Goal: Register for event/course

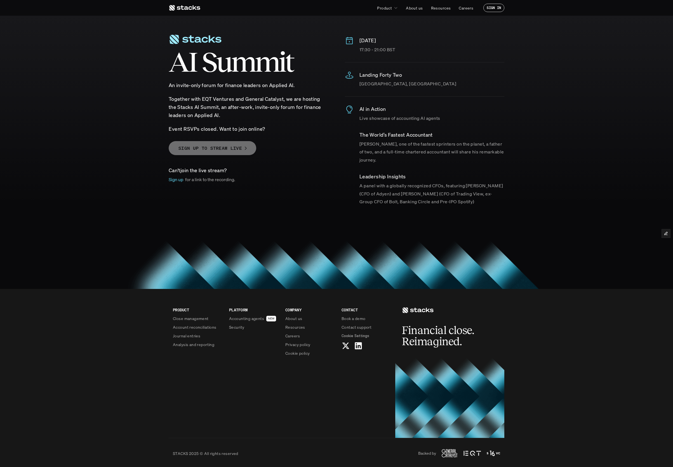
click at [221, 146] on p "SIGN UP TO STREAM LIVE" at bounding box center [211, 148] width 64 height 8
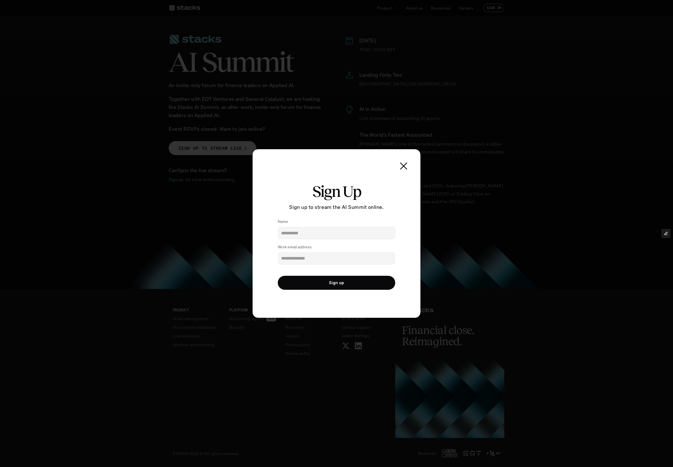
click at [195, 197] on div at bounding box center [336, 233] width 673 height 467
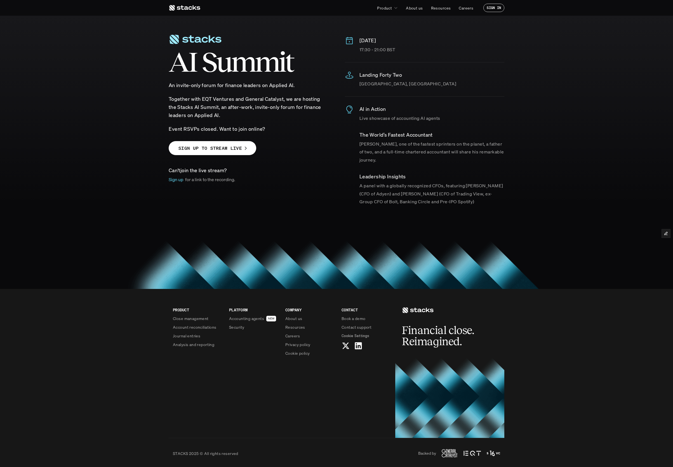
click at [177, 178] on p "Sign up" at bounding box center [176, 180] width 15 height 8
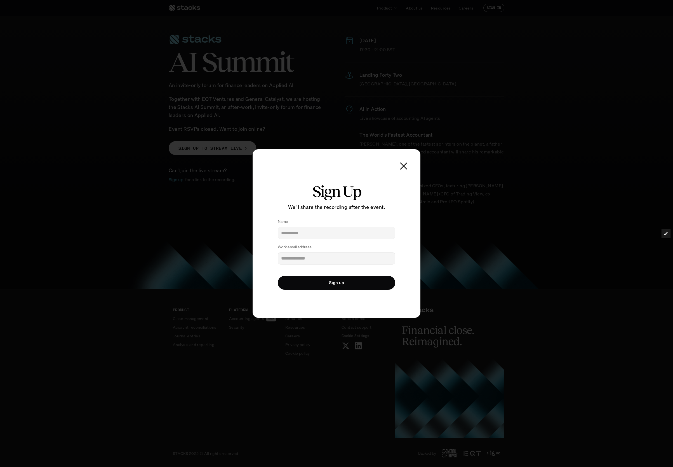
click at [213, 204] on div at bounding box center [336, 233] width 673 height 467
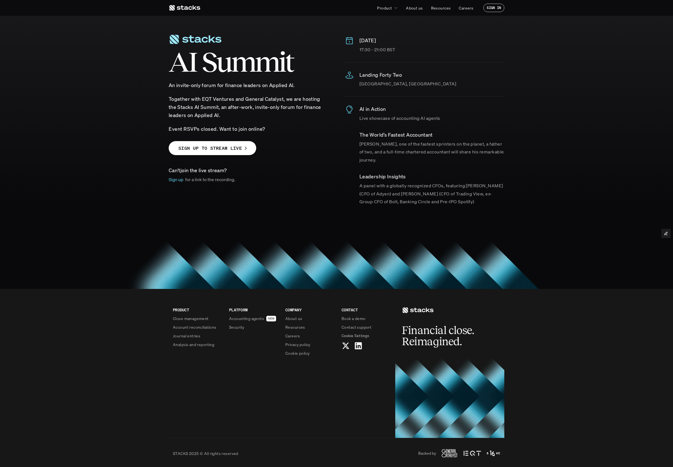
click at [175, 179] on p "Sign up" at bounding box center [176, 180] width 15 height 8
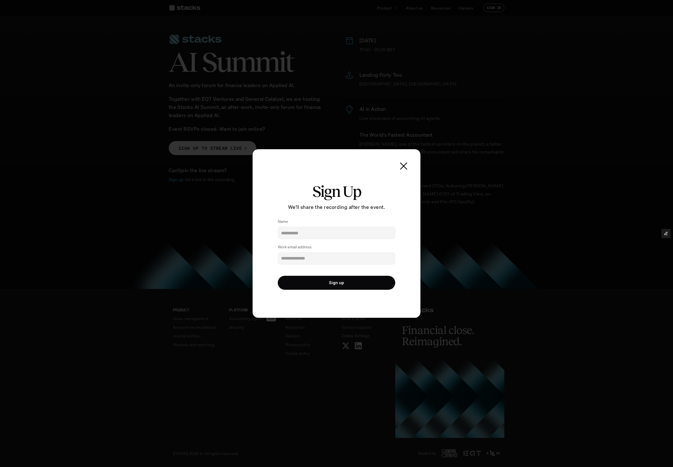
click at [174, 209] on div at bounding box center [336, 233] width 673 height 467
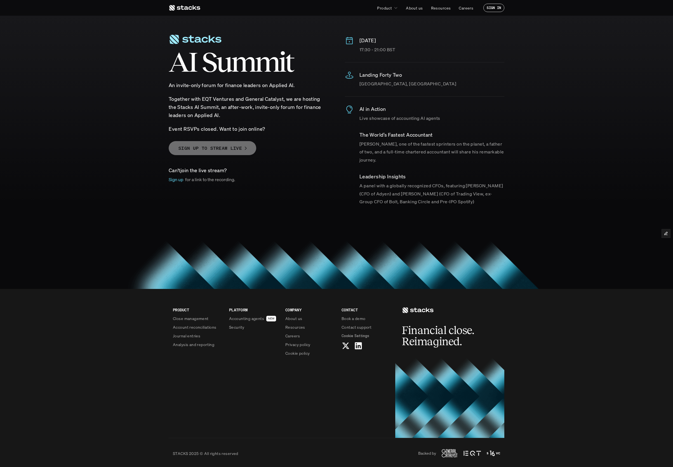
click at [198, 150] on p "SIGN UP TO STREAM LIVE" at bounding box center [211, 148] width 64 height 8
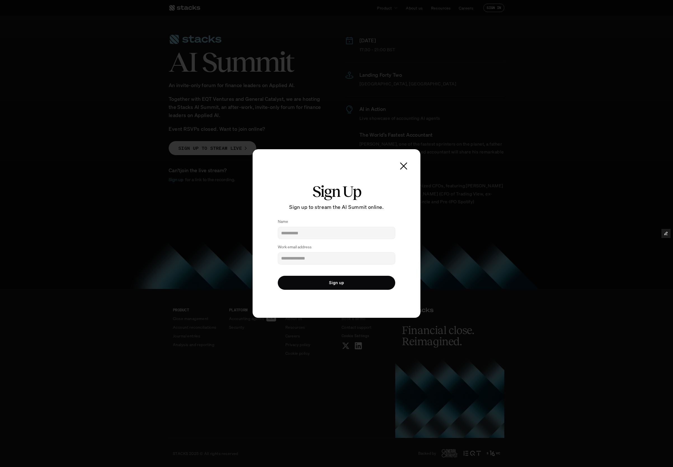
click at [149, 196] on div at bounding box center [336, 233] width 673 height 467
